Goal: Navigation & Orientation: Find specific page/section

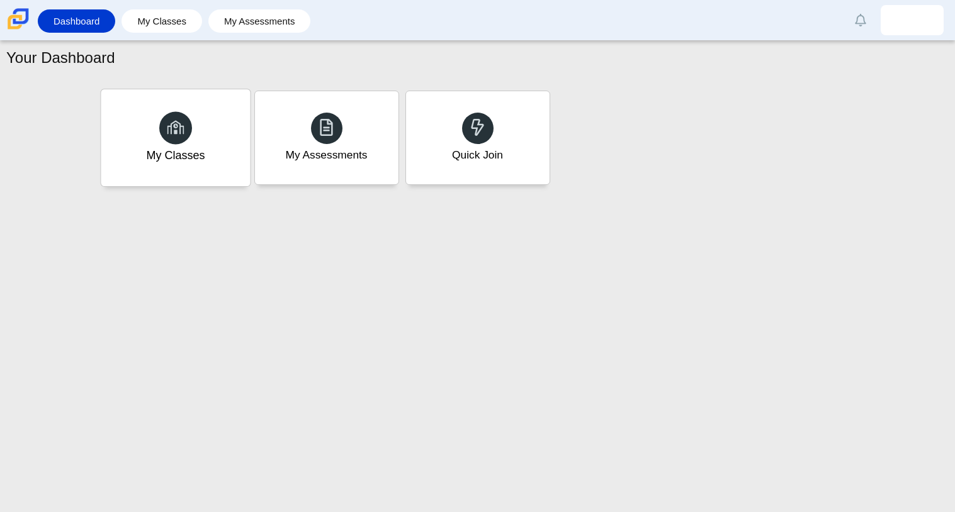
click at [221, 125] on div "My Classes" at bounding box center [175, 137] width 149 height 97
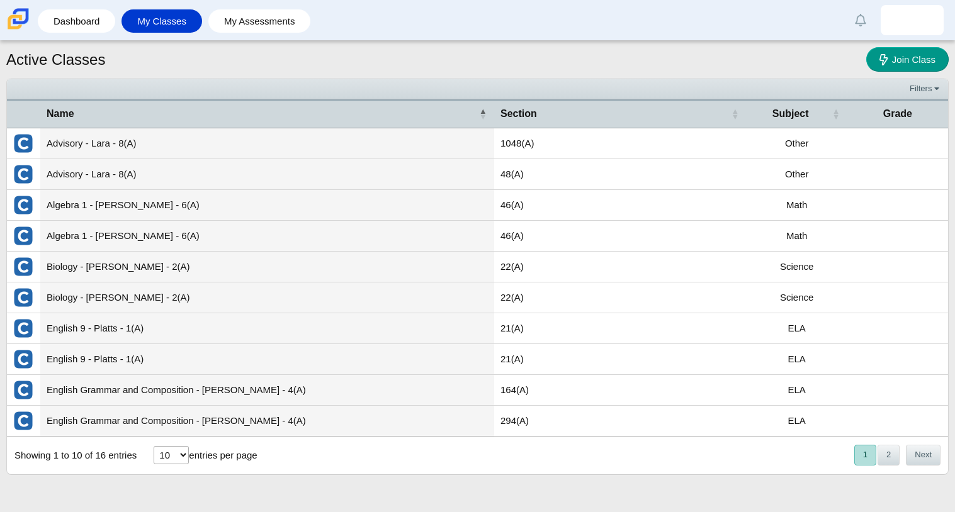
click at [221, 125] on th "Name" at bounding box center [267, 113] width 454 height 28
